Goal: Participate in discussion: Engage in conversation with other users on a specific topic

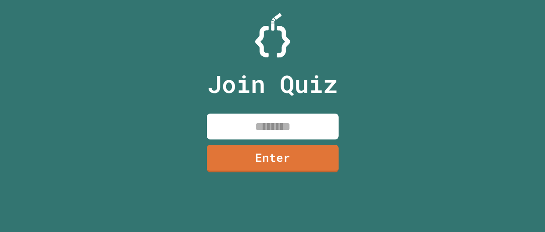
click at [255, 119] on input at bounding box center [273, 127] width 132 height 26
type input "********"
click at [250, 152] on link "Enter" at bounding box center [273, 158] width 134 height 29
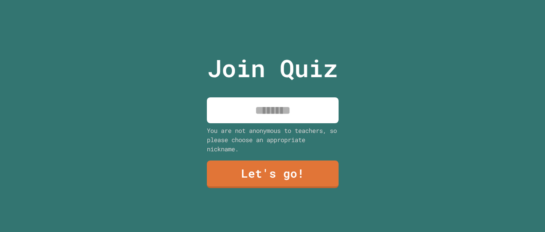
click at [254, 103] on input at bounding box center [273, 110] width 132 height 26
type input "*****"
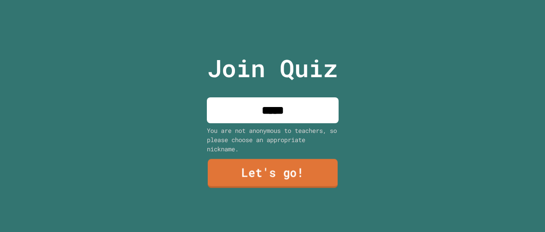
click at [300, 170] on link "Let's go!" at bounding box center [272, 173] width 130 height 29
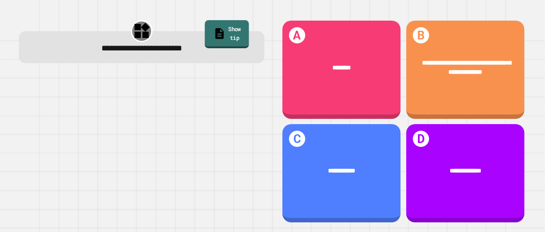
click at [225, 31] on link "Show tip" at bounding box center [227, 34] width 44 height 28
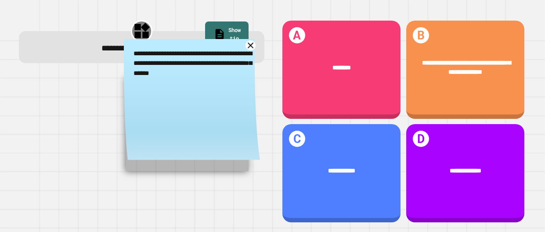
click at [248, 43] on icon at bounding box center [250, 45] width 10 height 10
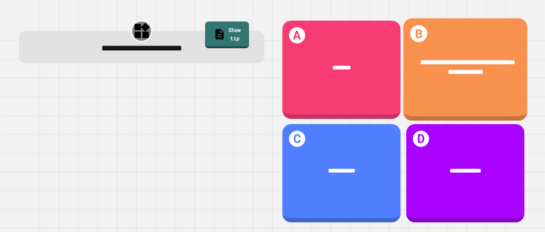
click at [512, 62] on span "**********" at bounding box center [466, 67] width 93 height 16
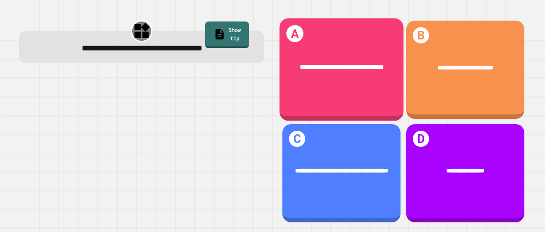
click at [365, 56] on div "**********" at bounding box center [341, 68] width 124 height 36
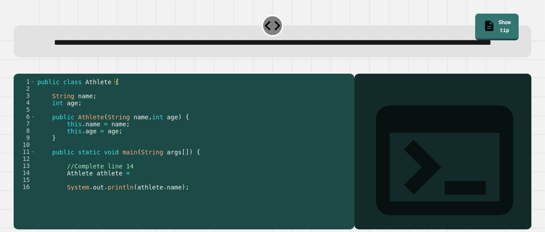
click at [139, 190] on div "public class Athlete { String name ; int age ; public Athlete ( String name , i…" at bounding box center [193, 141] width 314 height 126
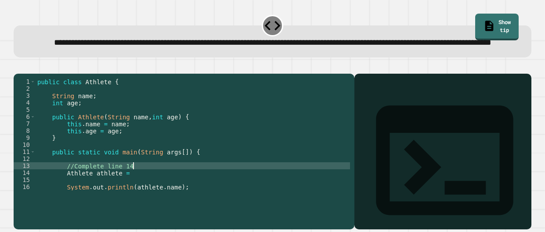
click at [137, 197] on div "public class Athlete { String name ; int age ; public Athlete ( String name , i…" at bounding box center [193, 141] width 314 height 126
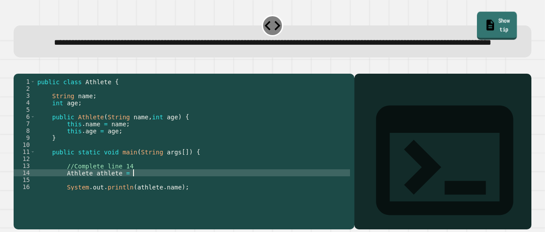
click at [490, 17] on link "Show tip" at bounding box center [497, 25] width 40 height 28
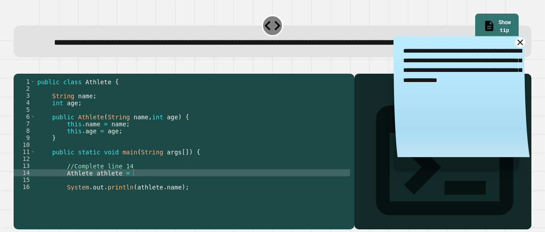
click at [519, 47] on icon at bounding box center [520, 43] width 10 height 10
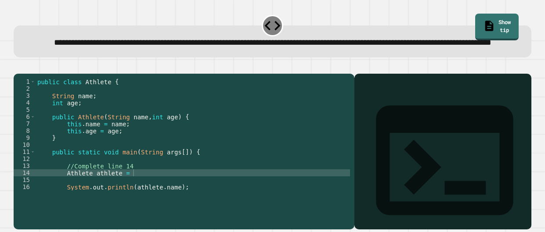
click at [121, 198] on div "public class Athlete { String name ; int age ; public Athlete ( String name , i…" at bounding box center [193, 141] width 314 height 126
click at [476, 20] on link "Show tip" at bounding box center [497, 26] width 42 height 28
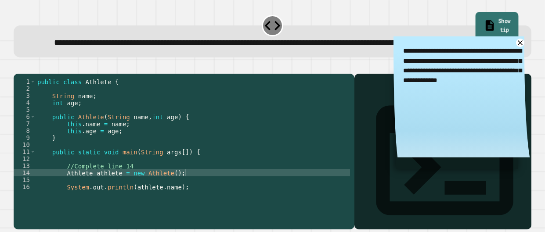
click at [475, 20] on link "Show tip" at bounding box center [496, 26] width 43 height 28
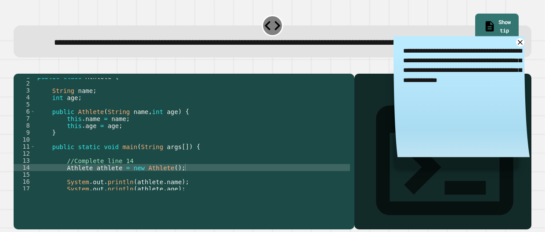
scroll to position [21, 0]
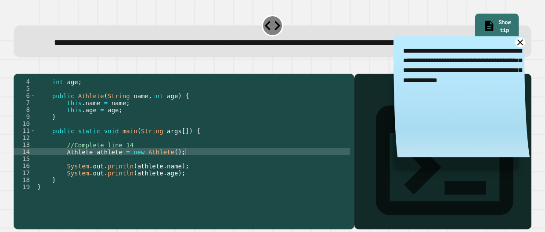
click at [520, 47] on icon at bounding box center [520, 43] width 10 height 10
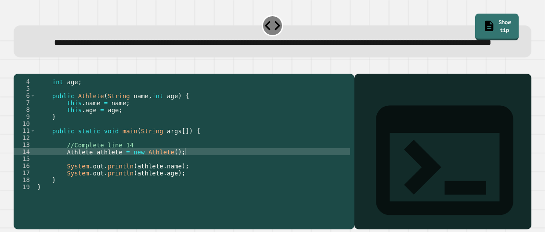
click at [121, 175] on div "int age ; public Athlete ( String name , int age ) { this . name = name ; this …" at bounding box center [193, 141] width 314 height 126
click at [18, 66] on icon "button" at bounding box center [18, 66] width 0 height 0
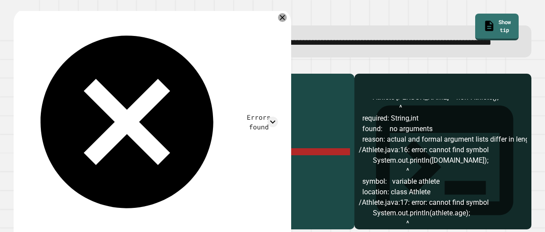
scroll to position [0, 0]
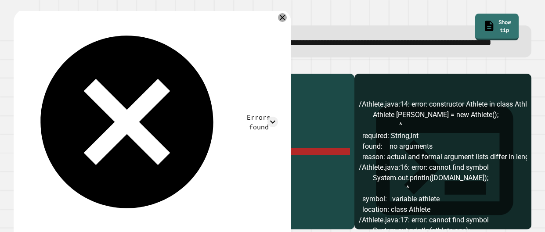
click at [169, 177] on div "int age ; public Athlete ( String name , int age ) { this . name = name ; this …" at bounding box center [193, 141] width 314 height 126
click at [166, 177] on div "int age ; public Athlete ( String name , int age ) { this . name = name ; this …" at bounding box center [193, 141] width 314 height 126
click at [111, 175] on div "int age ; public Athlete ( String name , int age ) { this . name = name ; this …" at bounding box center [193, 141] width 314 height 126
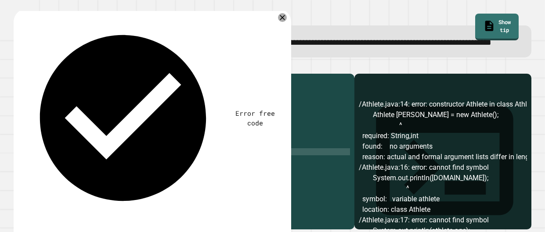
scroll to position [0, 6]
click at [283, 22] on icon at bounding box center [283, 17] width 10 height 10
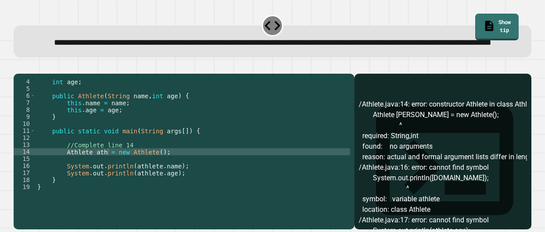
click at [162, 177] on div "int age ; public Athlete ( String name , int age ) { this . name = name ; this …" at bounding box center [193, 141] width 314 height 126
click at [18, 66] on button "button" at bounding box center [18, 66] width 0 height 0
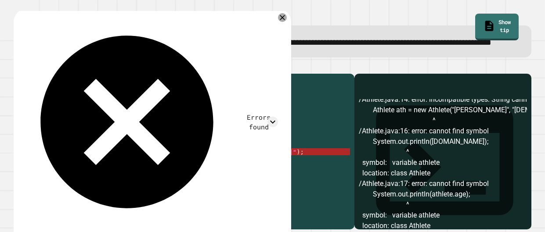
scroll to position [4, 0]
click at [243, 177] on div "int age ; public Athlete ( String name , int age ) { this . name = name ; this …" at bounding box center [193, 141] width 314 height 126
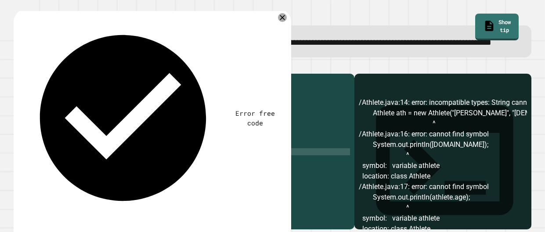
scroll to position [0, 10]
click at [18, 66] on icon "button" at bounding box center [18, 66] width 0 height 0
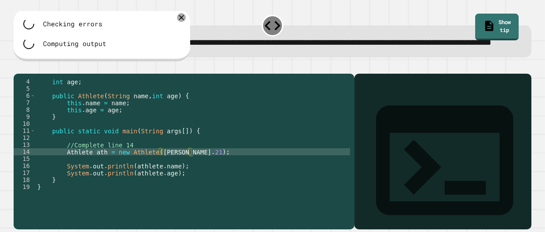
scroll to position [0, 0]
click at [180, 177] on div "int age ; public Athlete ( String name , int age ) { this . name = name ; this …" at bounding box center [193, 141] width 314 height 126
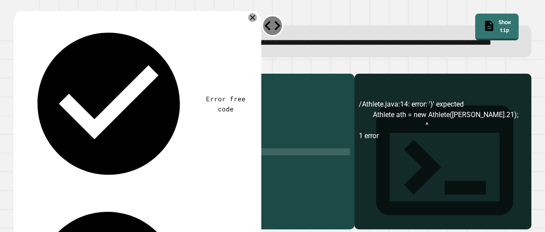
scroll to position [0, 10]
type textarea "**********"
click at [18, 66] on icon "button" at bounding box center [18, 66] width 0 height 0
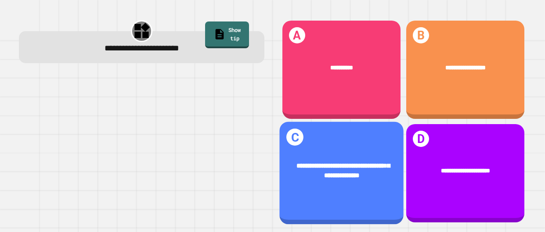
click at [347, 166] on span "**********" at bounding box center [342, 170] width 93 height 16
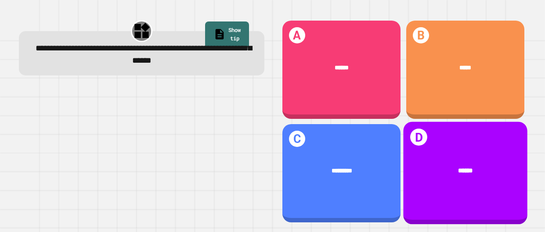
click at [455, 169] on div "******" at bounding box center [465, 171] width 98 height 10
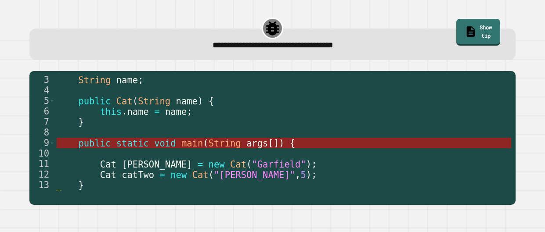
scroll to position [21, 0]
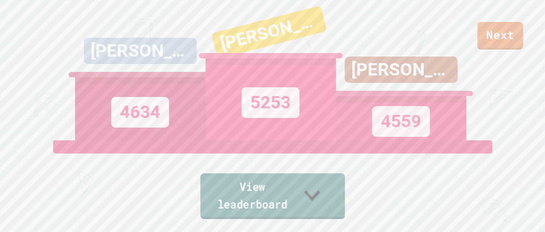
click at [303, 198] on link "View leaderboard" at bounding box center [272, 196] width 144 height 46
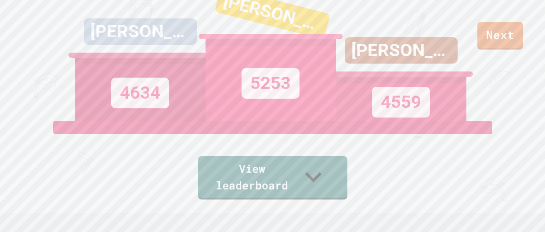
scroll to position [0, 0]
